Goal: Information Seeking & Learning: Learn about a topic

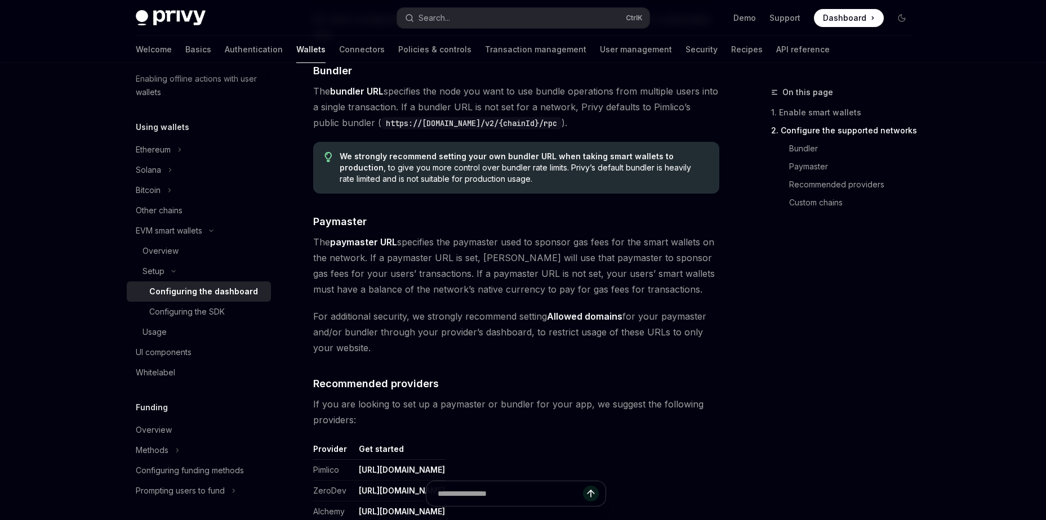
scroll to position [957, 0]
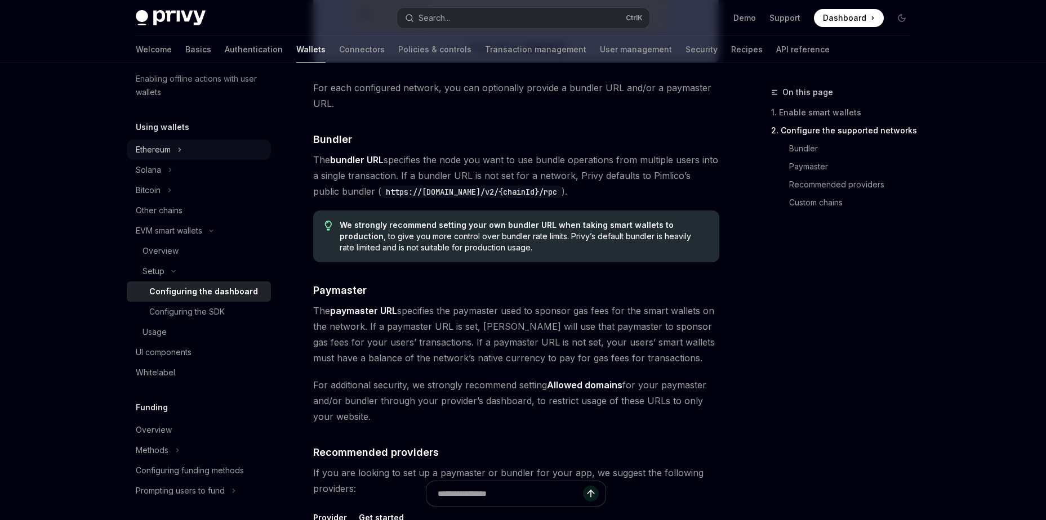
click at [176, 140] on button "Ethereum" at bounding box center [199, 150] width 144 height 20
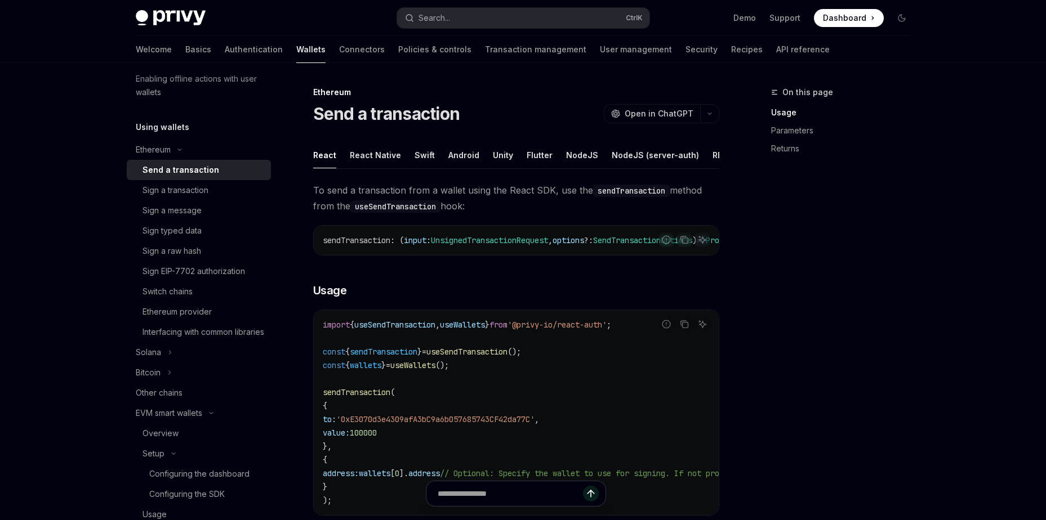
click at [171, 167] on div "Send a transaction" at bounding box center [180, 170] width 77 height 14
click at [153, 188] on div "Sign a transaction" at bounding box center [175, 191] width 66 height 14
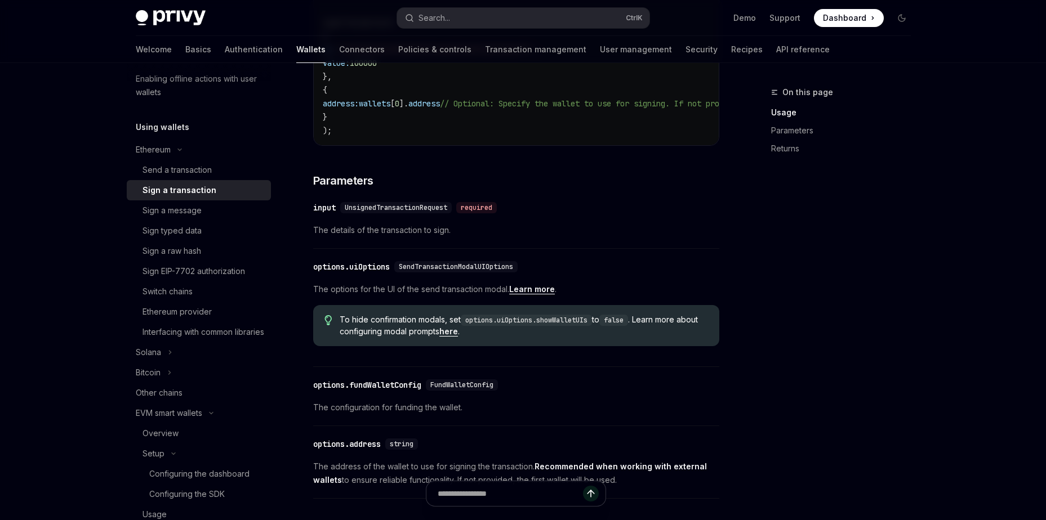
scroll to position [394, 0]
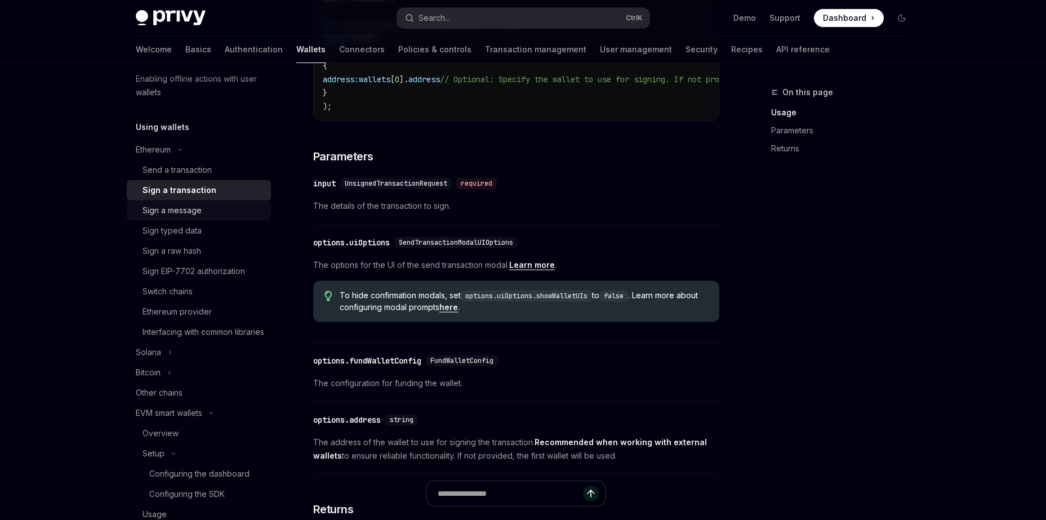
click at [171, 215] on div "Sign a message" at bounding box center [171, 211] width 59 height 14
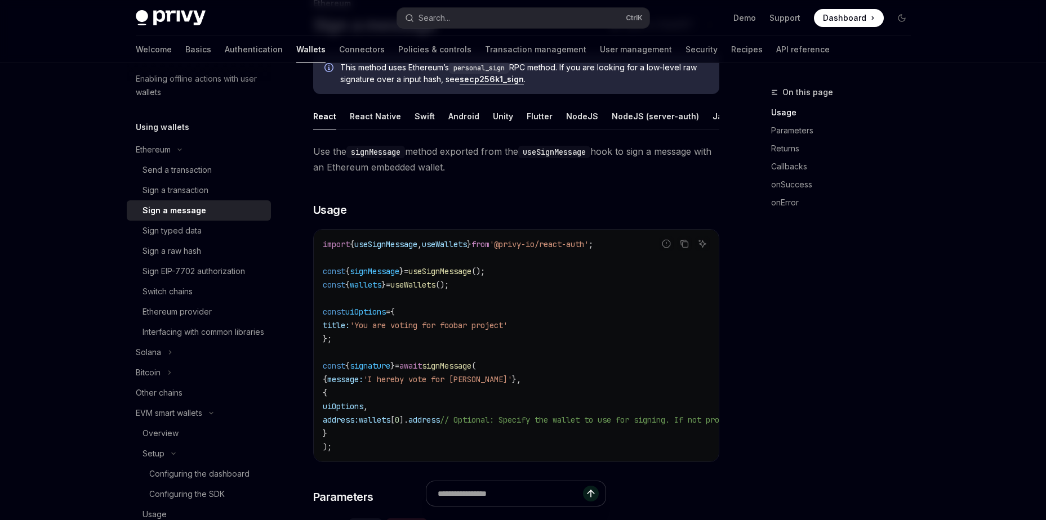
scroll to position [169, 0]
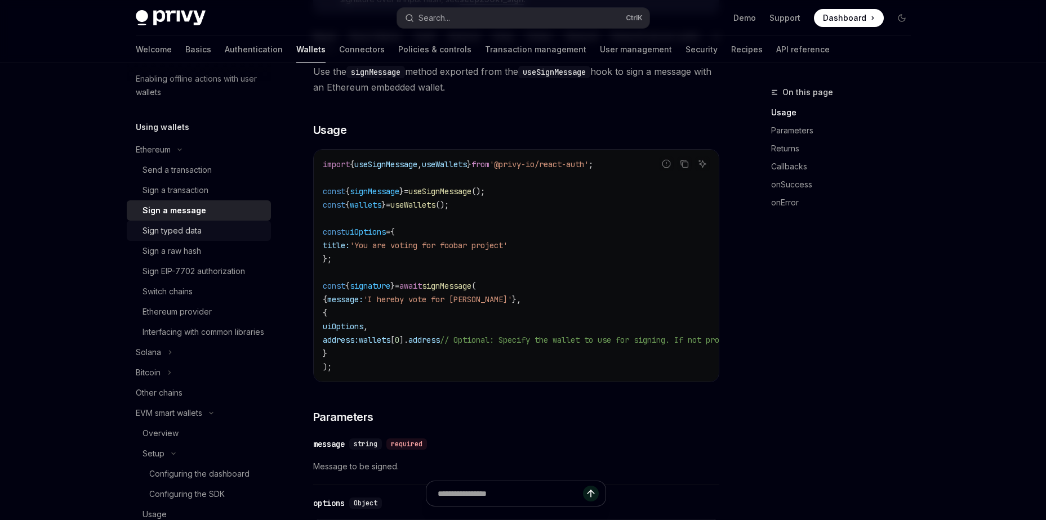
click at [192, 225] on div "Sign typed data" at bounding box center [171, 231] width 59 height 14
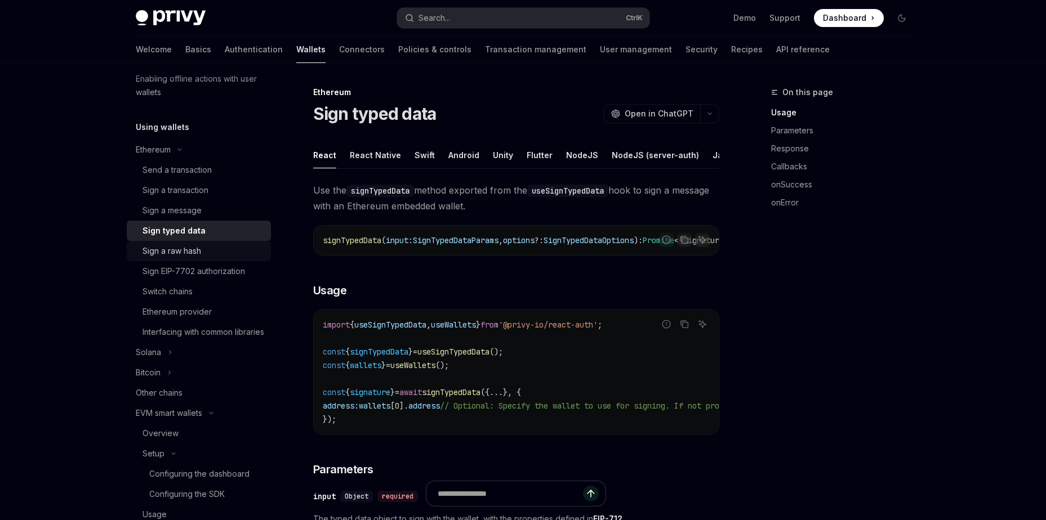
click at [188, 247] on div "Sign a raw hash" at bounding box center [171, 251] width 59 height 14
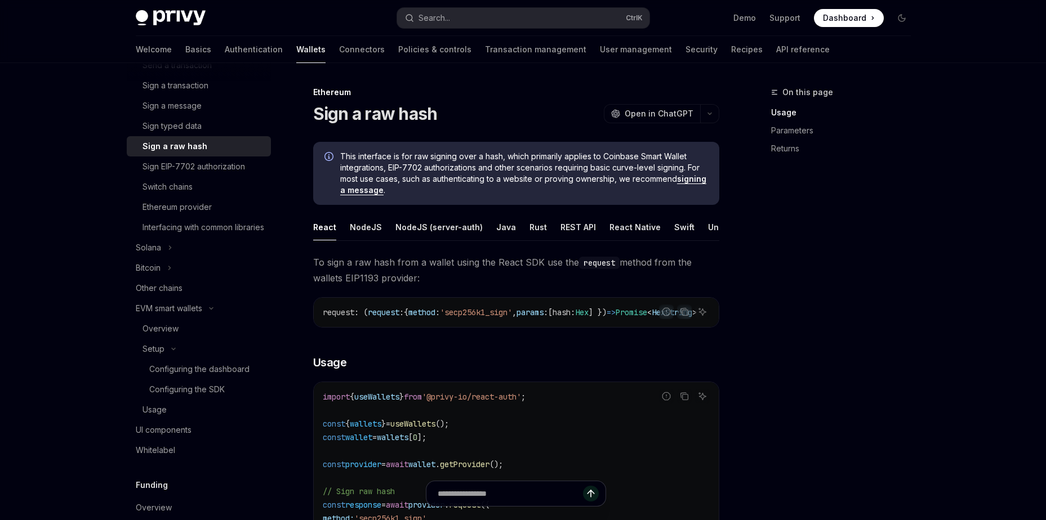
scroll to position [343, 0]
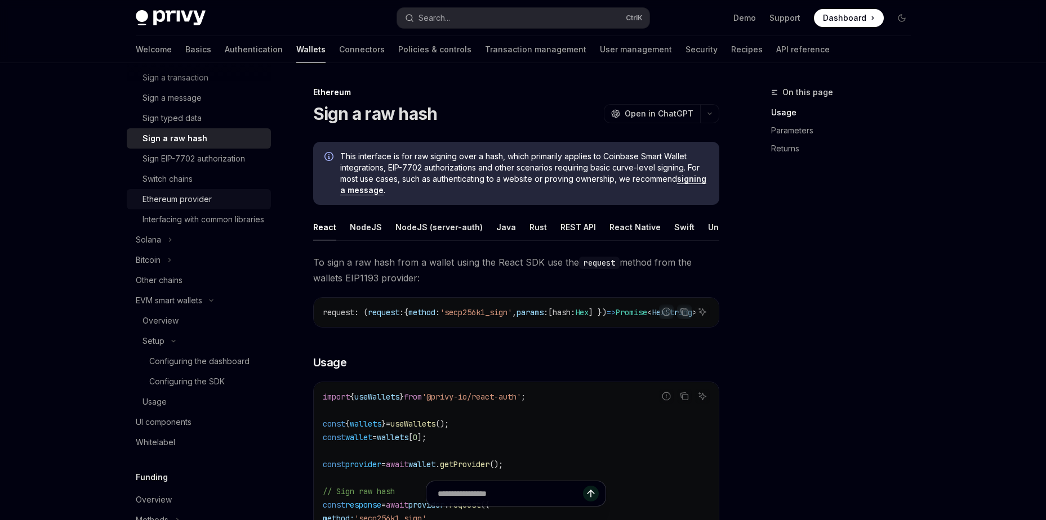
click at [191, 202] on div "Ethereum provider" at bounding box center [176, 200] width 69 height 14
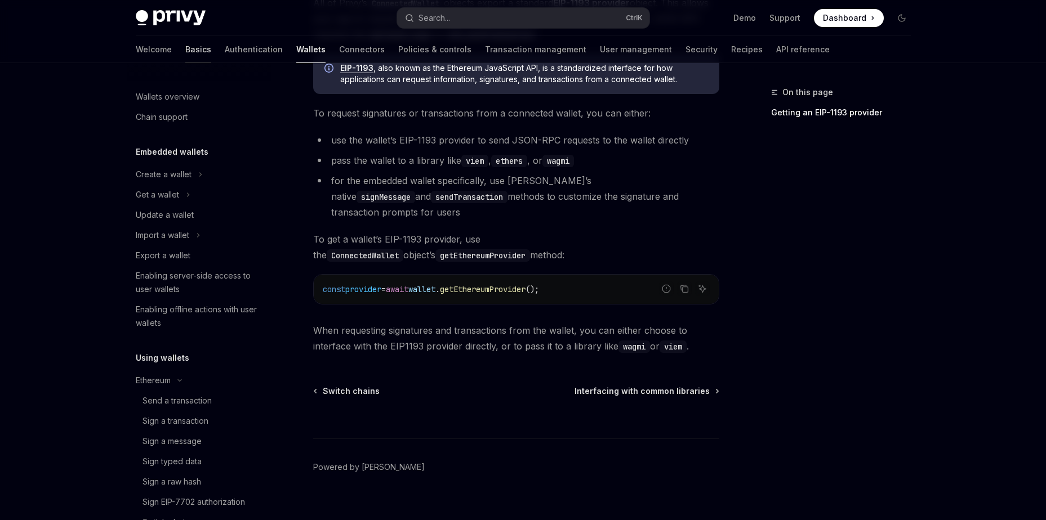
click at [185, 52] on link "Basics" at bounding box center [198, 49] width 26 height 27
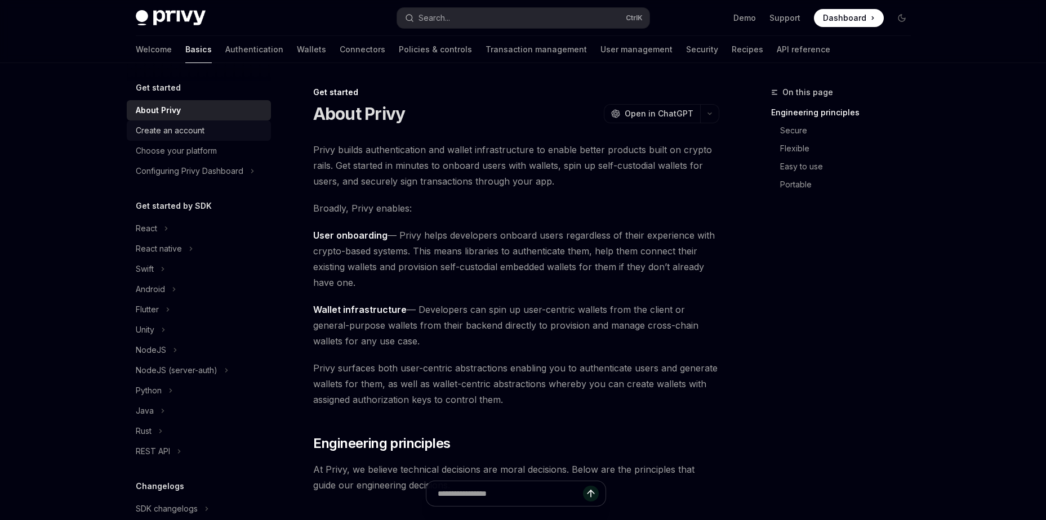
click at [170, 128] on div "Create an account" at bounding box center [170, 131] width 69 height 14
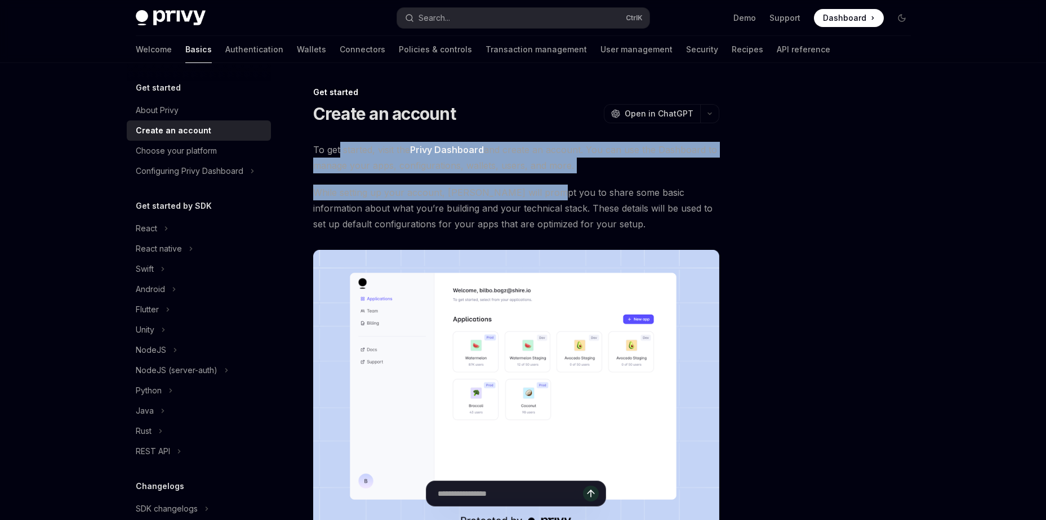
drag, startPoint x: 340, startPoint y: 153, endPoint x: 541, endPoint y: 184, distance: 204.0
click at [541, 184] on div "To get started, visit the Privy Dashboard and create an account. You can use th…" at bounding box center [516, 341] width 406 height 398
click at [386, 189] on span "While setting up your account, [PERSON_NAME] will prompt you to share some basi…" at bounding box center [516, 208] width 406 height 47
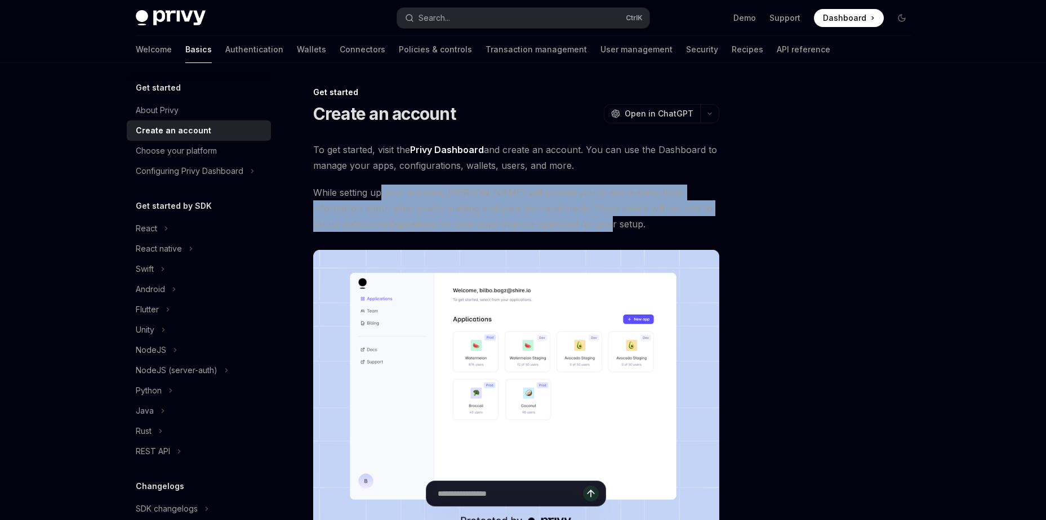
drag, startPoint x: 382, startPoint y: 191, endPoint x: 703, endPoint y: 226, distance: 323.5
click at [703, 226] on span "While setting up your account, [PERSON_NAME] will prompt you to share some basi…" at bounding box center [516, 208] width 406 height 47
click at [297, 48] on link "Wallets" at bounding box center [311, 49] width 29 height 27
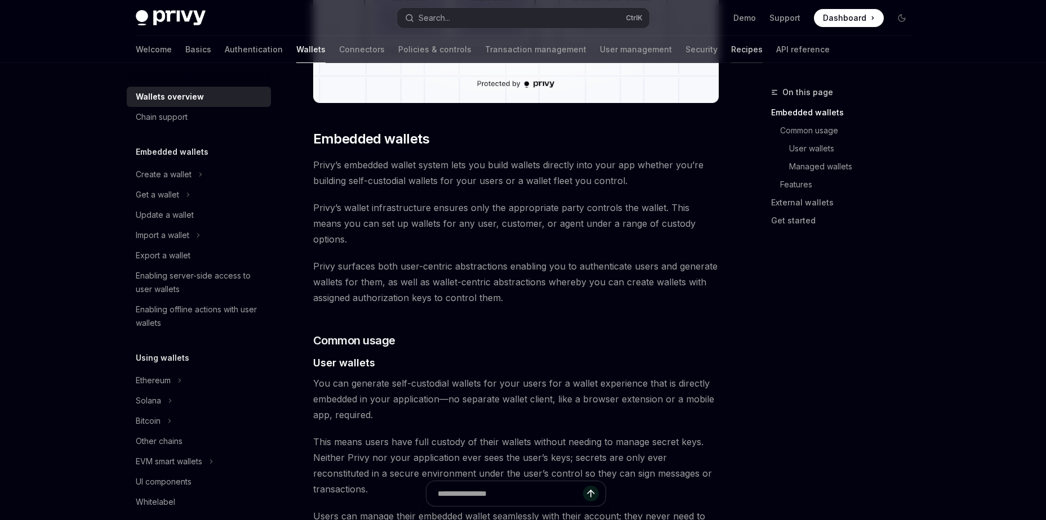
scroll to position [507, 0]
click at [731, 52] on link "Recipes" at bounding box center [747, 49] width 32 height 27
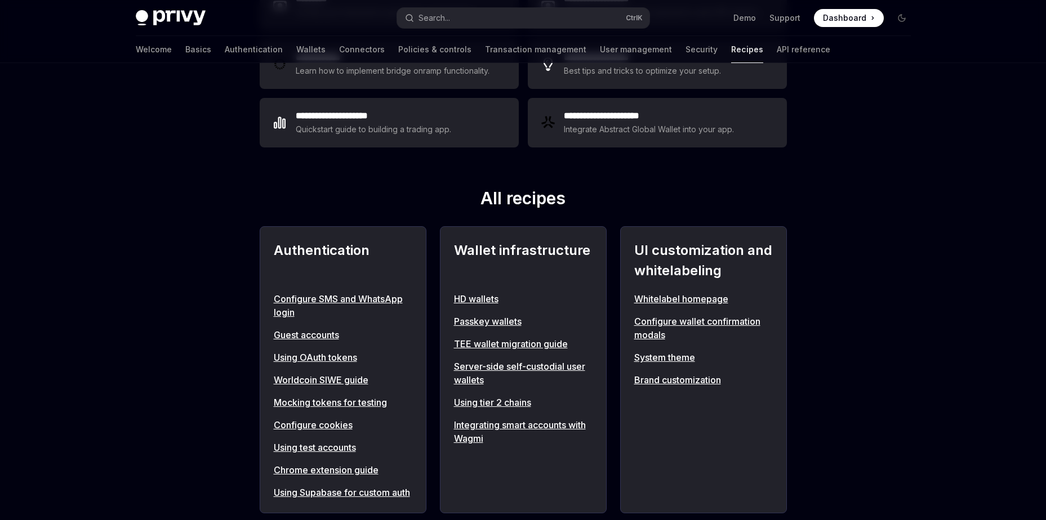
scroll to position [56, 0]
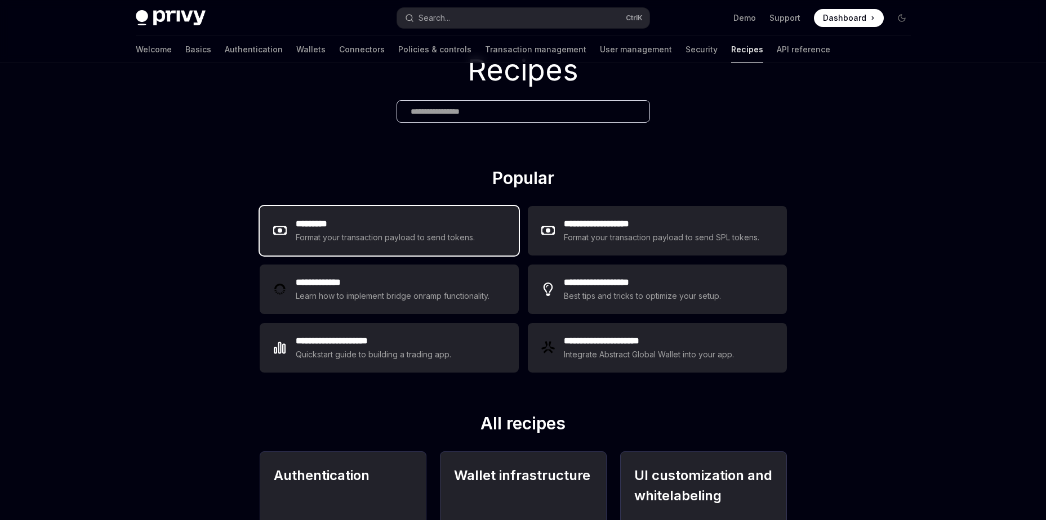
click at [463, 231] on div "Format your transaction payload to send tokens." at bounding box center [386, 238] width 180 height 14
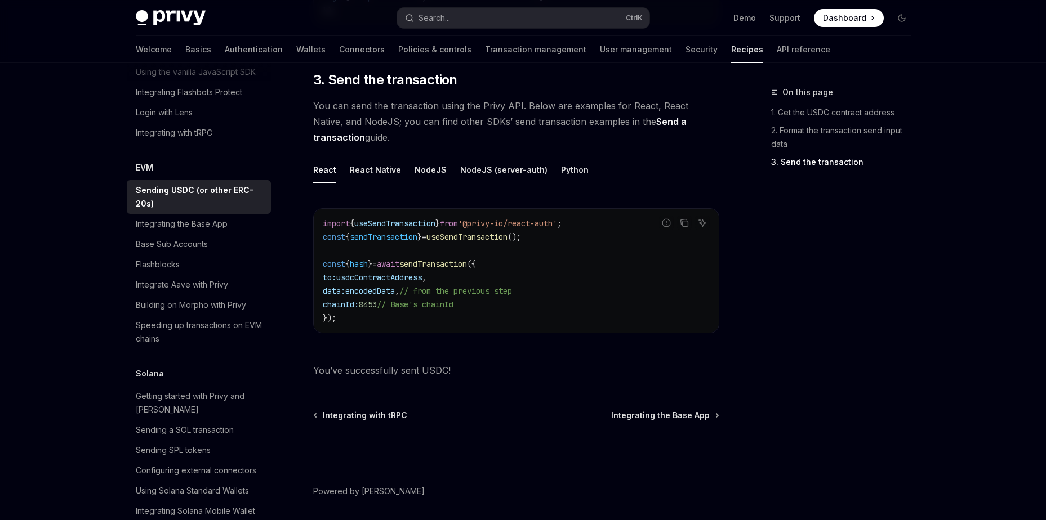
scroll to position [890, 0]
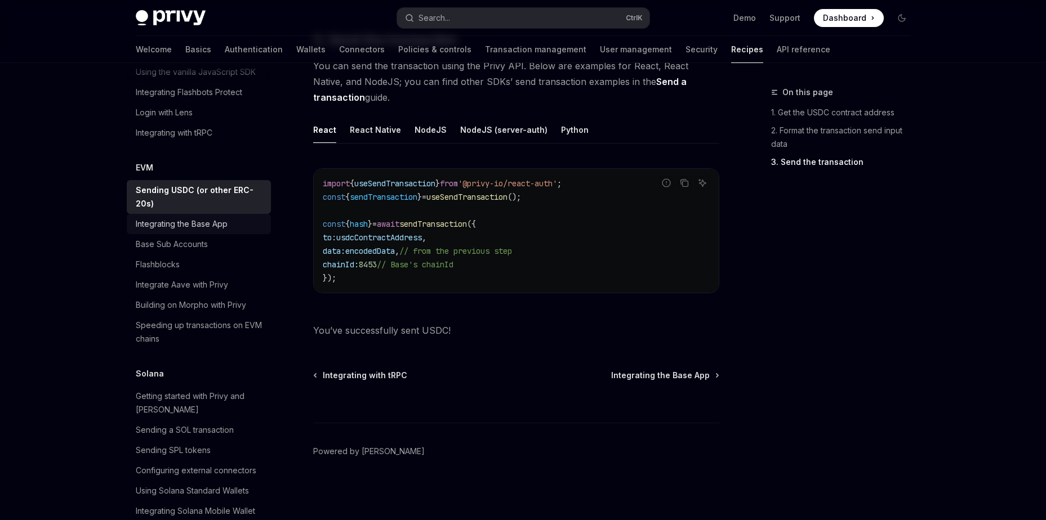
click at [159, 231] on div "Integrating the Base App" at bounding box center [182, 224] width 92 height 14
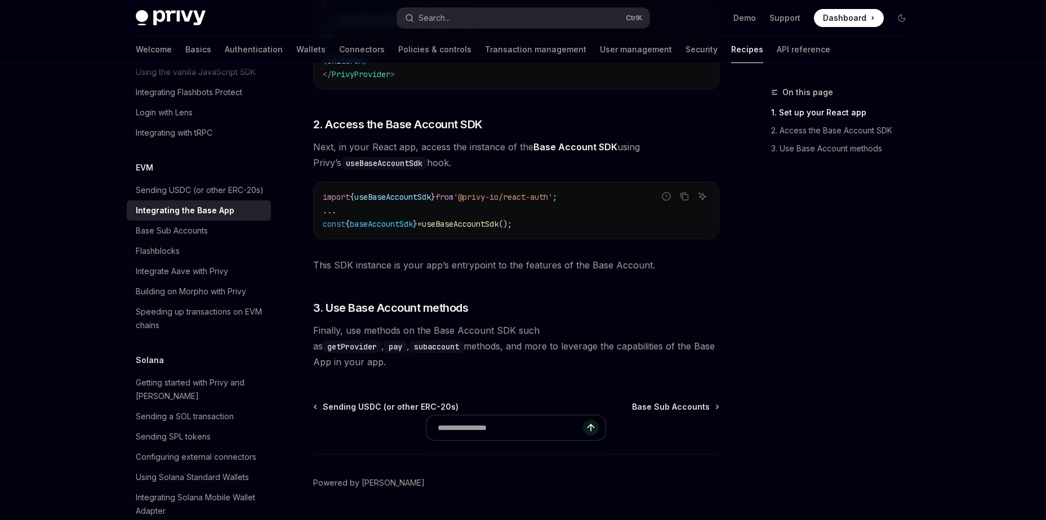
scroll to position [202, 0]
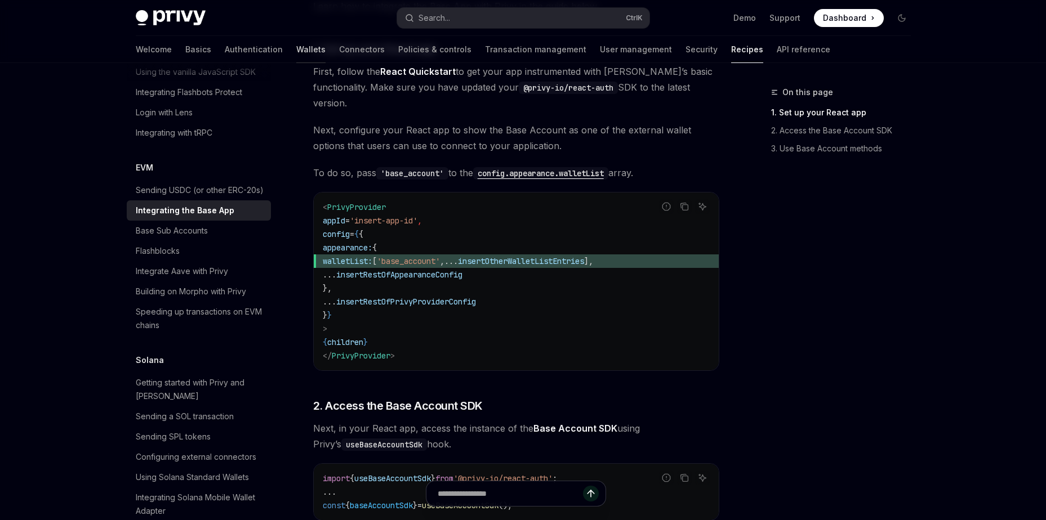
click at [296, 51] on link "Wallets" at bounding box center [310, 49] width 29 height 27
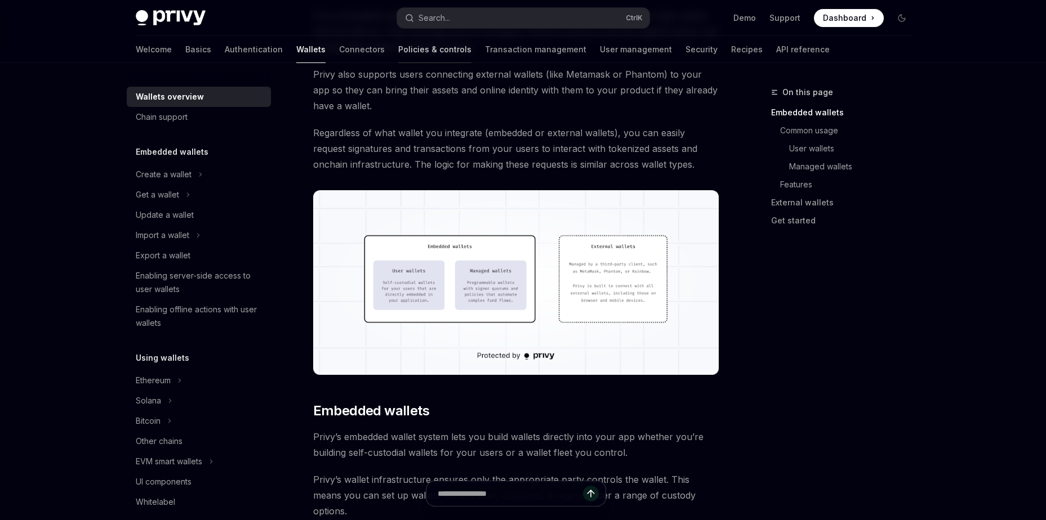
scroll to position [113, 0]
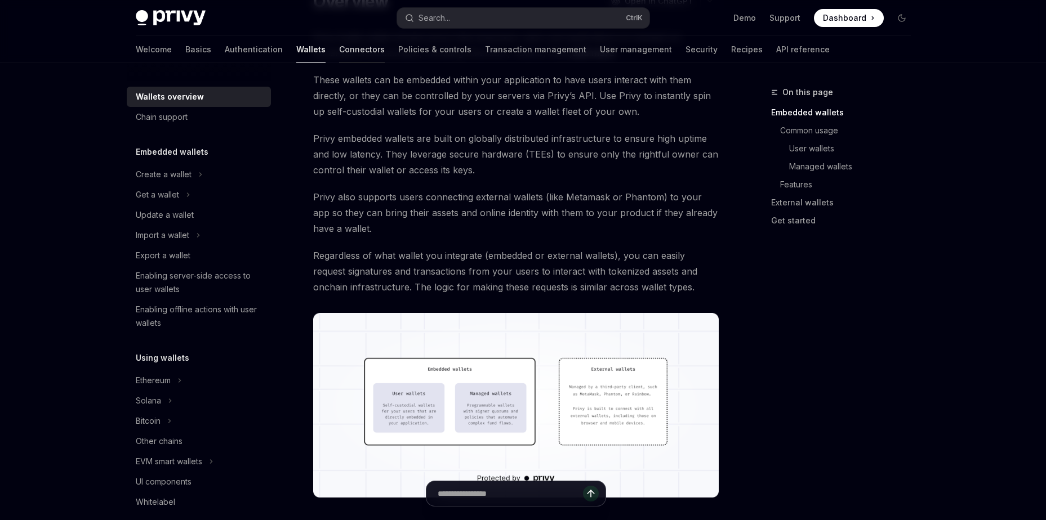
click at [339, 47] on link "Connectors" at bounding box center [362, 49] width 46 height 27
type textarea "*"
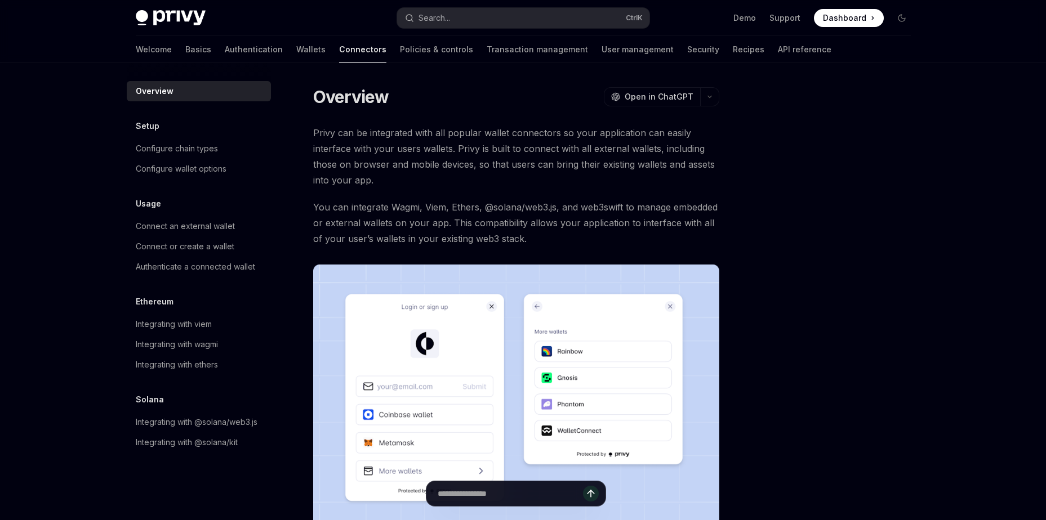
scroll to position [216, 0]
